Goal: Information Seeking & Learning: Check status

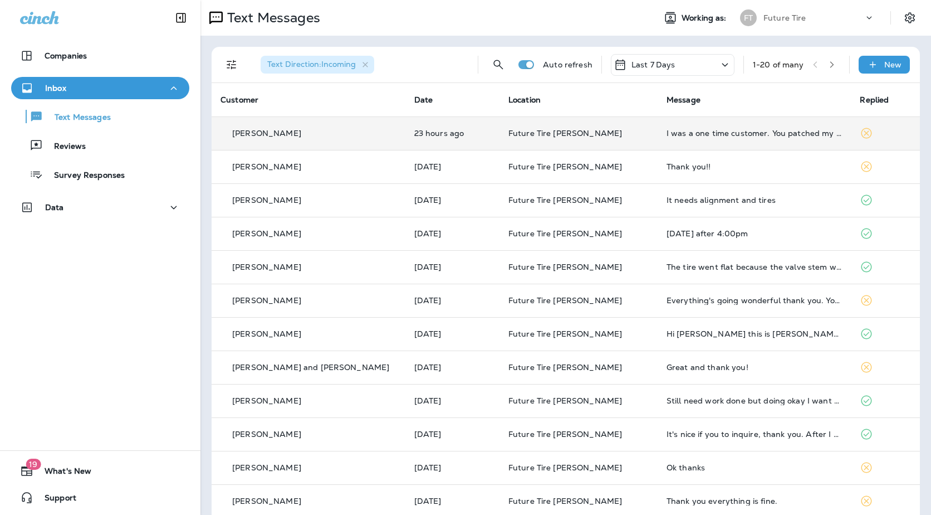
click at [354, 142] on td "[PERSON_NAME]" at bounding box center [309, 132] width 194 height 33
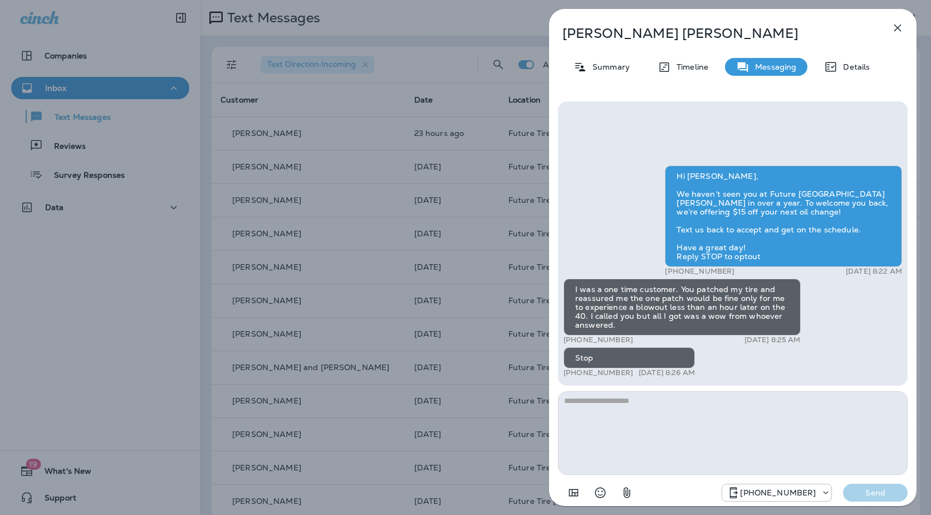
click at [469, 249] on div "Lisa Ventrello Summary Timeline Messaging Details Hi Lisa, We haven’t seen you …" at bounding box center [465, 257] width 931 height 515
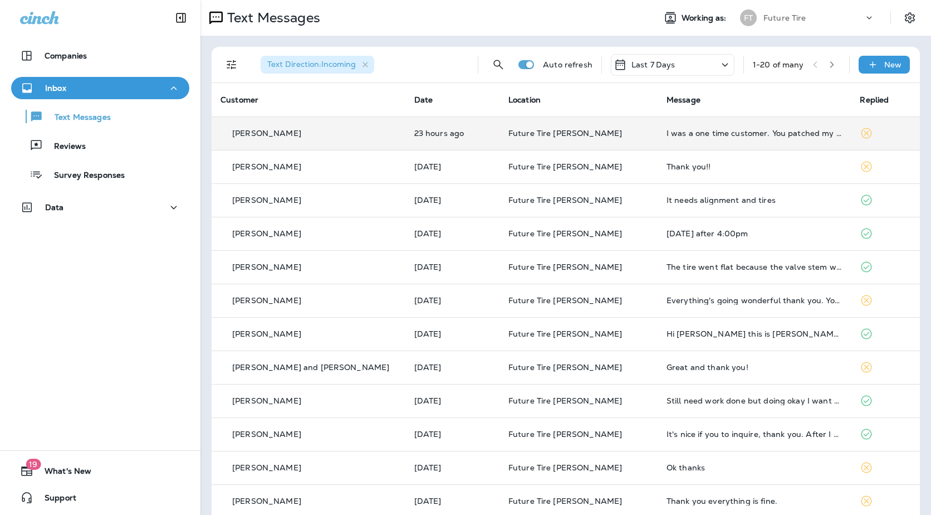
click at [453, 139] on td "23 hours ago" at bounding box center [453, 132] width 94 height 33
click at [370, 141] on td "[PERSON_NAME]" at bounding box center [309, 132] width 194 height 33
click at [370, 141] on div at bounding box center [521, 257] width 931 height 515
click at [271, 137] on p "[PERSON_NAME]" at bounding box center [266, 133] width 69 height 9
click at [271, 137] on div at bounding box center [521, 257] width 931 height 515
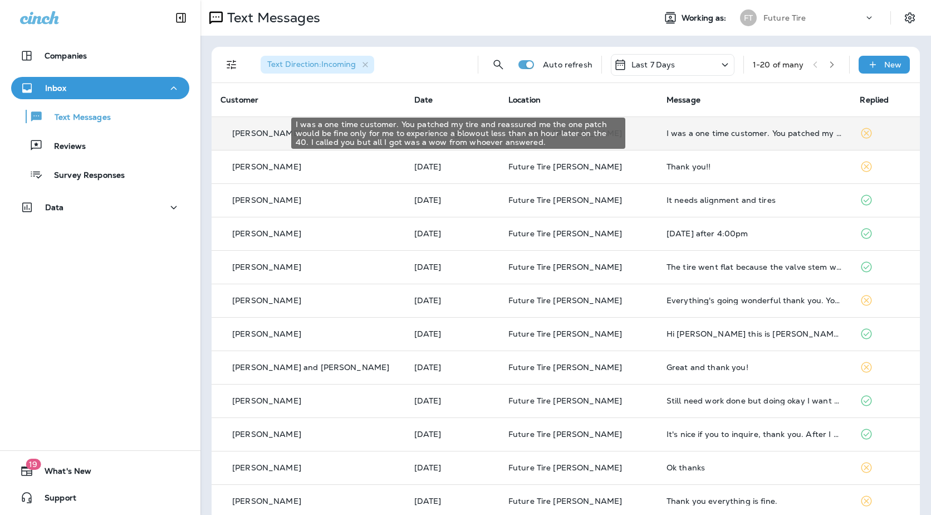
click at [680, 136] on div "I was a one time customer. You patched my tire and reassured me the one patch w…" at bounding box center [755, 133] width 176 height 9
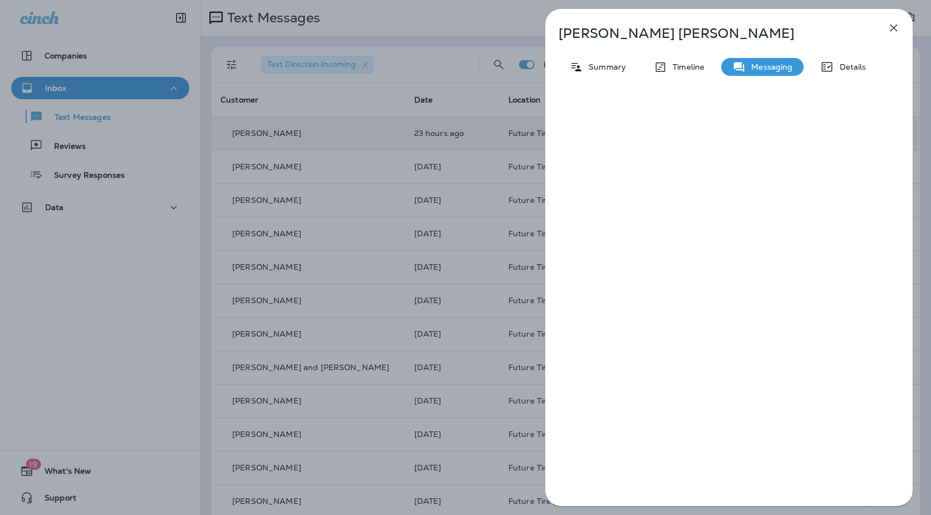
click at [680, 136] on div at bounding box center [729, 302] width 368 height 420
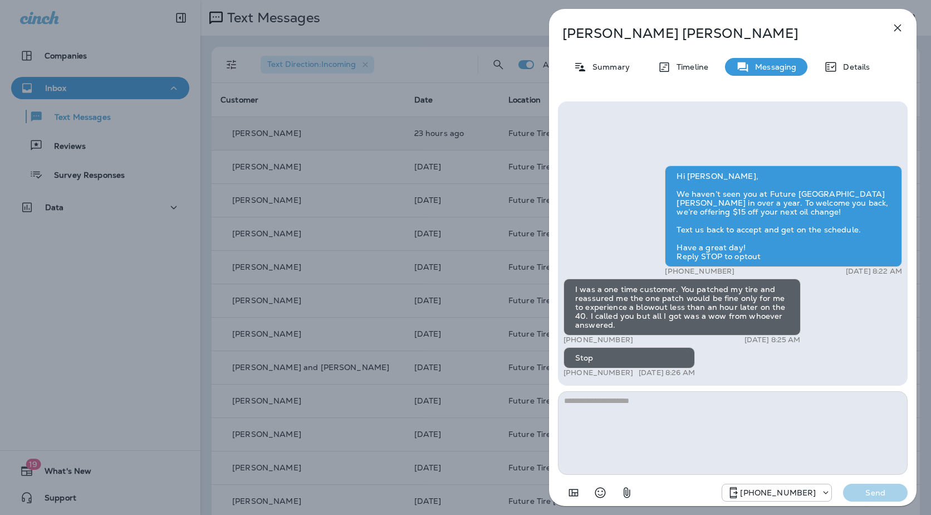
click at [897, 31] on icon "button" at bounding box center [897, 27] width 13 height 13
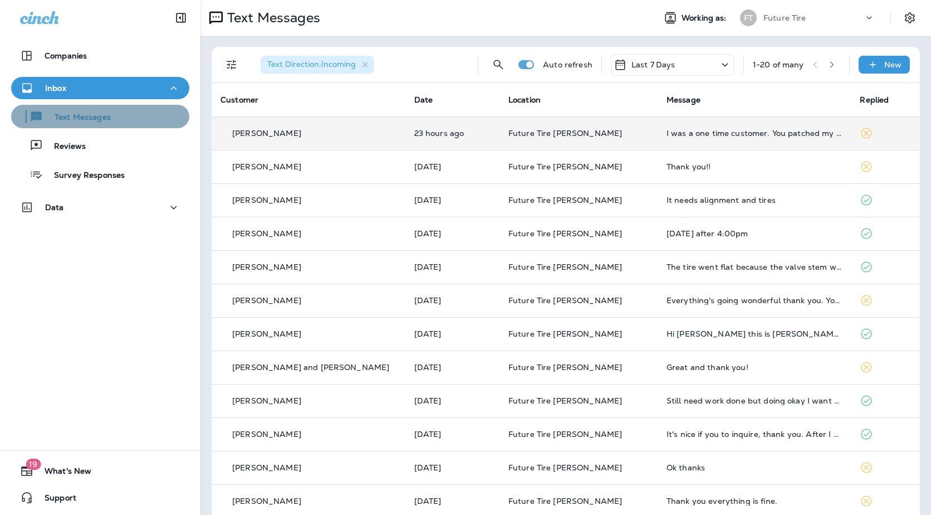
click at [106, 113] on p "Text Messages" at bounding box center [76, 118] width 67 height 11
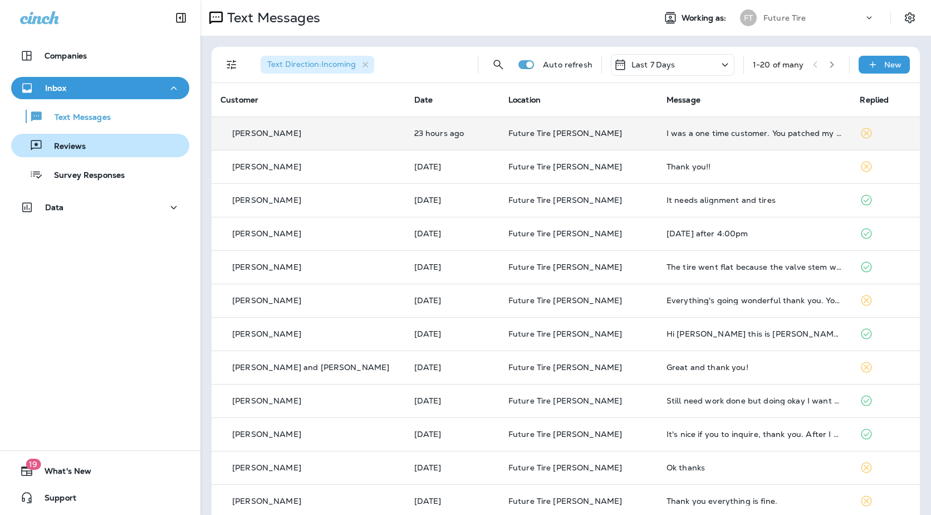
click at [80, 150] on p "Reviews" at bounding box center [64, 147] width 43 height 11
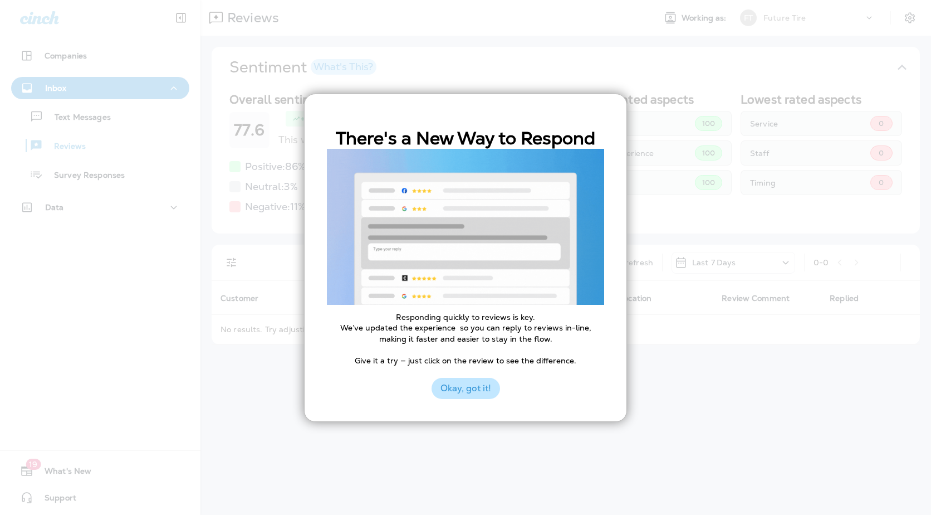
click at [468, 391] on button "Okay, got it!" at bounding box center [466, 388] width 69 height 21
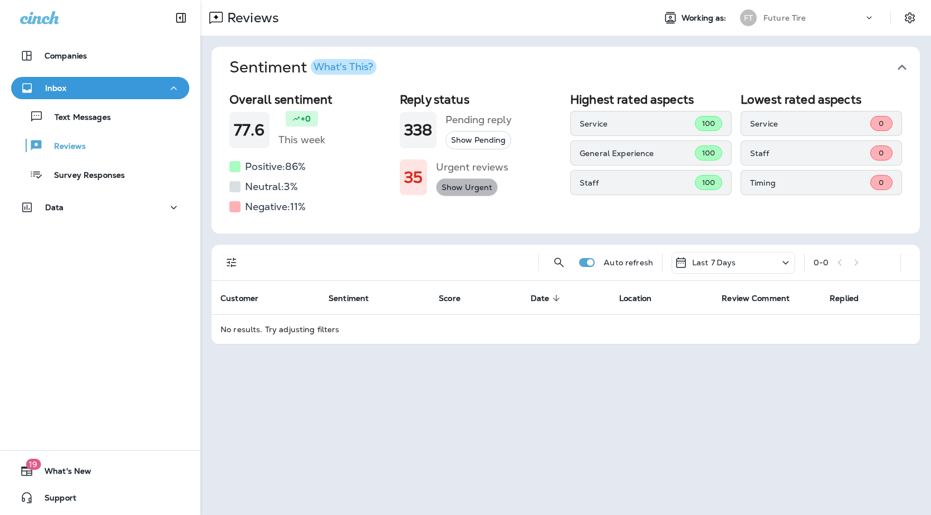
click at [460, 185] on button "Show Urgent" at bounding box center [467, 187] width 62 height 18
click at [455, 186] on button "Show All" at bounding box center [458, 187] width 45 height 18
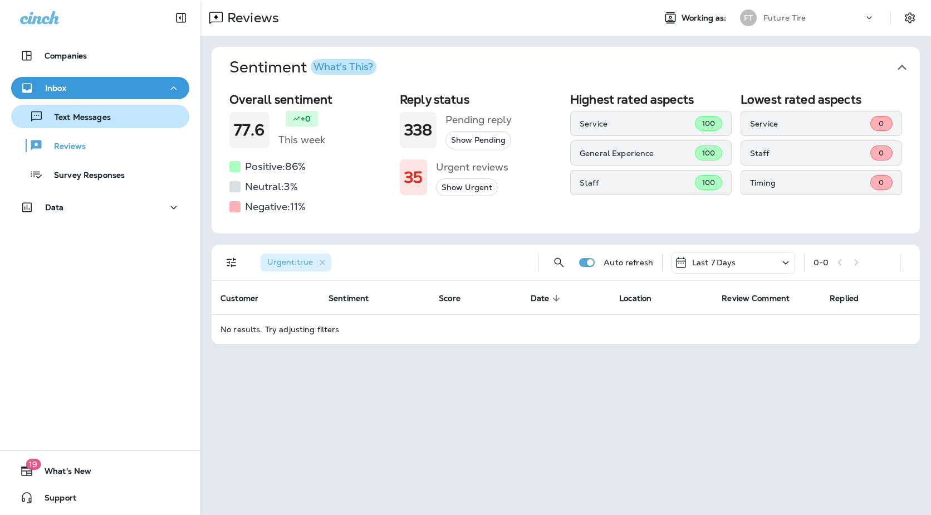
click at [95, 120] on p "Text Messages" at bounding box center [76, 118] width 67 height 11
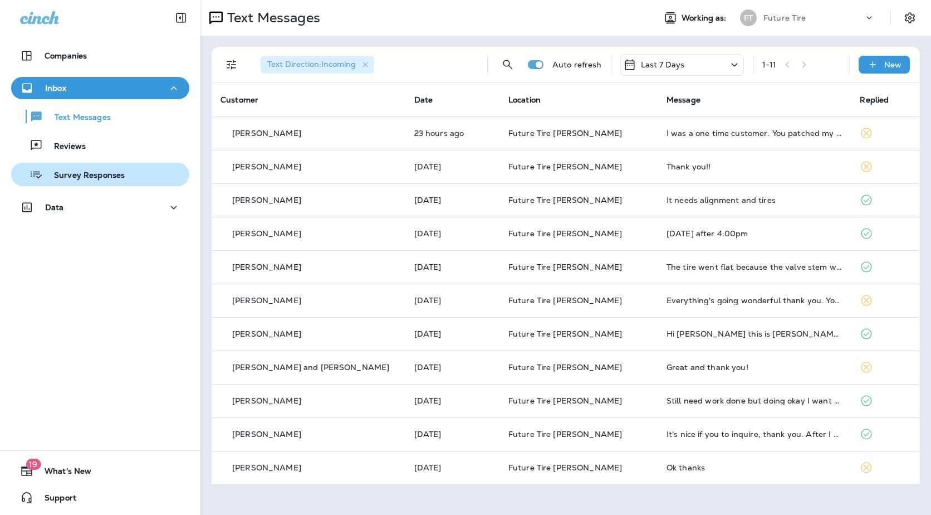
click at [105, 179] on p "Survey Responses" at bounding box center [84, 175] width 82 height 11
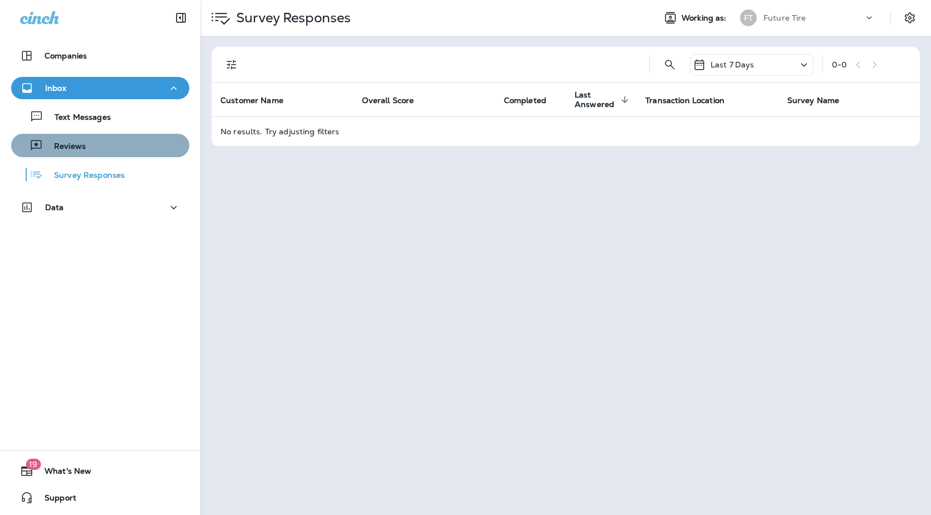
click at [110, 148] on div "Reviews" at bounding box center [100, 145] width 169 height 17
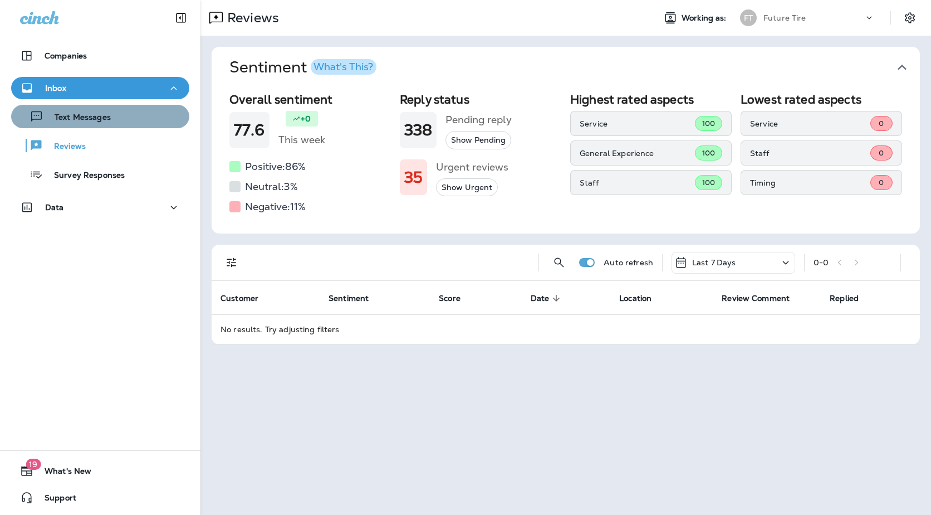
click at [118, 119] on div "Text Messages" at bounding box center [100, 116] width 169 height 17
